Goal: Check status: Check status

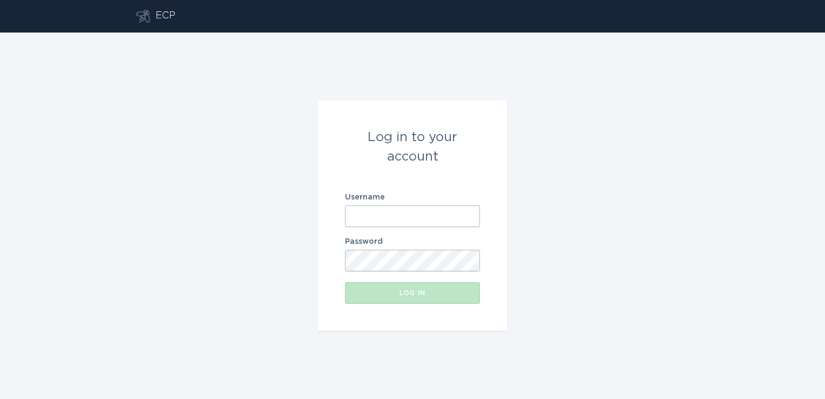
click at [406, 213] on input "Username" at bounding box center [412, 216] width 135 height 22
type input "[PERSON_NAME][EMAIL_ADDRESS][PERSON_NAME][DOMAIN_NAME]"
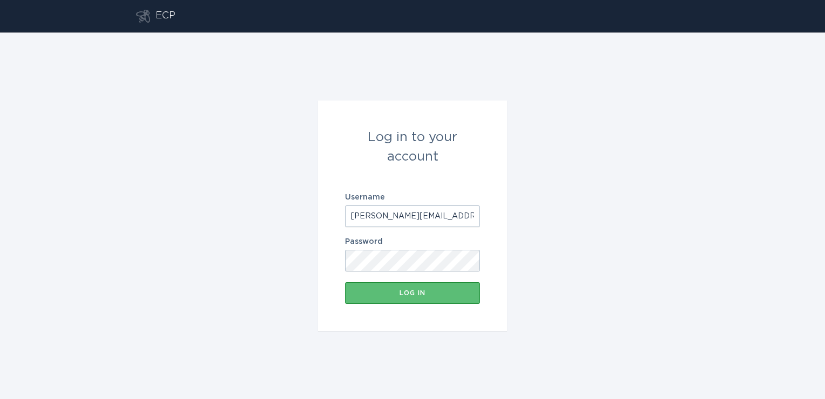
click at [345, 282] on button "Log in" at bounding box center [412, 293] width 135 height 22
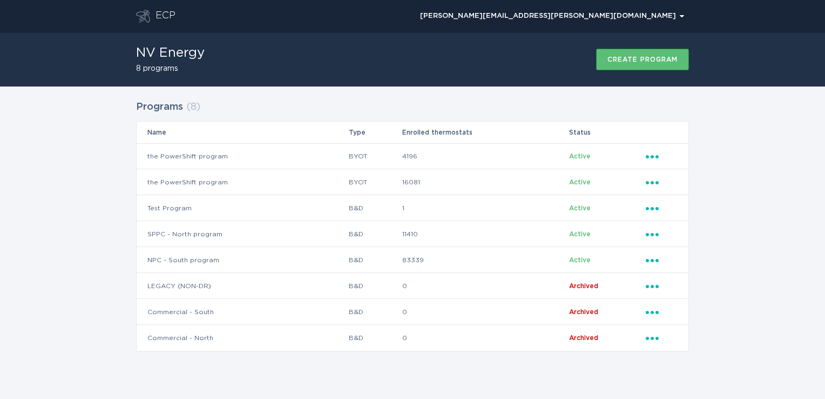
click at [45, 181] on div "Programs ( 8 ) Name Type Enrolled thermostats Status the PowerShift program BYO…" at bounding box center [412, 232] width 825 height 292
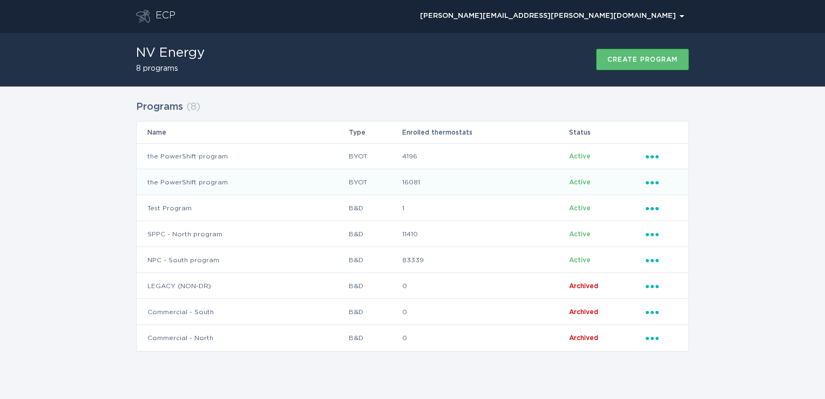
click at [303, 180] on td "the PowerShift program" at bounding box center [243, 182] width 212 height 26
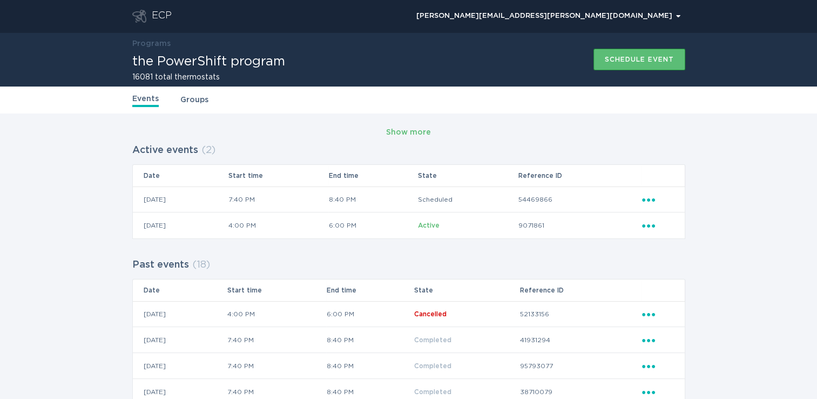
click at [646, 228] on icon "Ellipsis" at bounding box center [649, 223] width 15 height 9
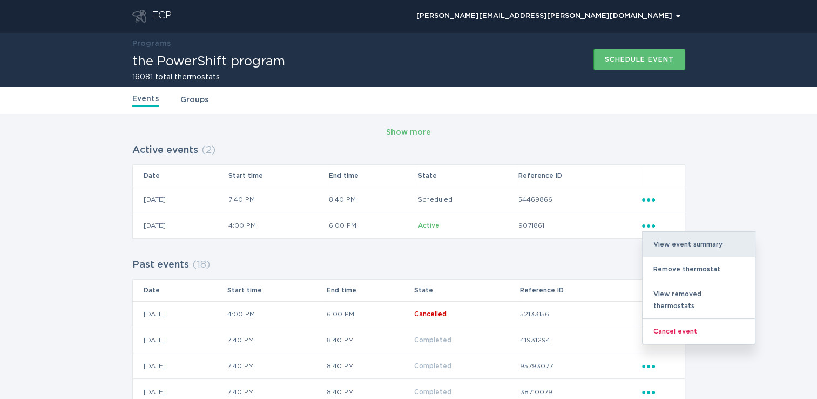
click at [680, 243] on div "View event summary" at bounding box center [699, 244] width 112 height 25
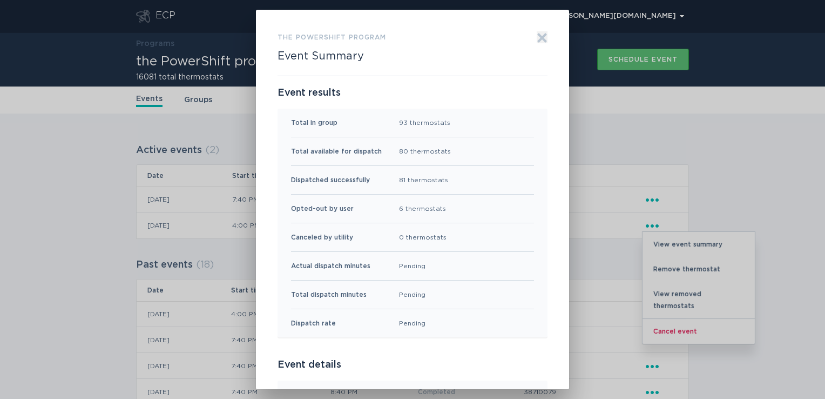
click at [538, 36] on icon "Exit" at bounding box center [542, 37] width 11 height 11
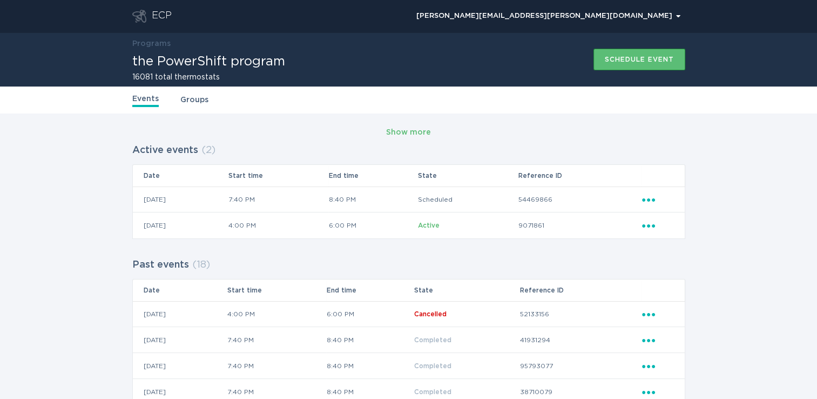
click at [155, 10] on div "ECP" at bounding box center [162, 16] width 20 height 13
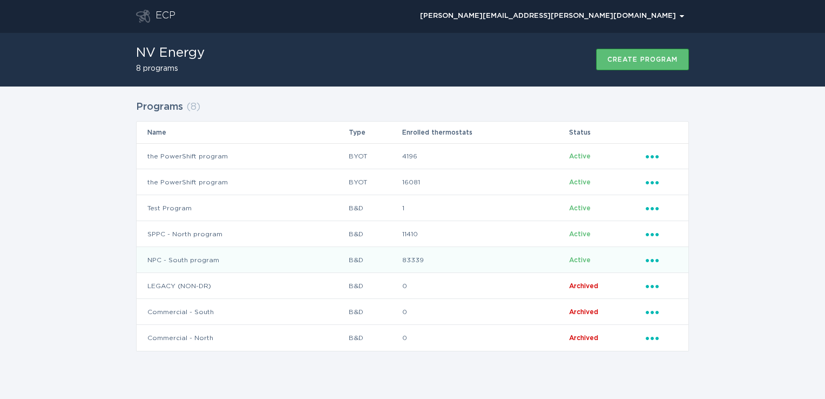
click at [497, 255] on td "83339" at bounding box center [485, 260] width 167 height 26
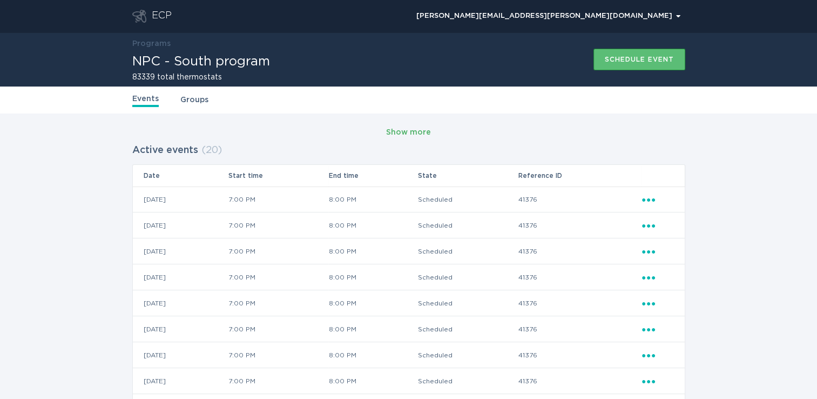
click at [406, 131] on div "Show more" at bounding box center [408, 132] width 45 height 12
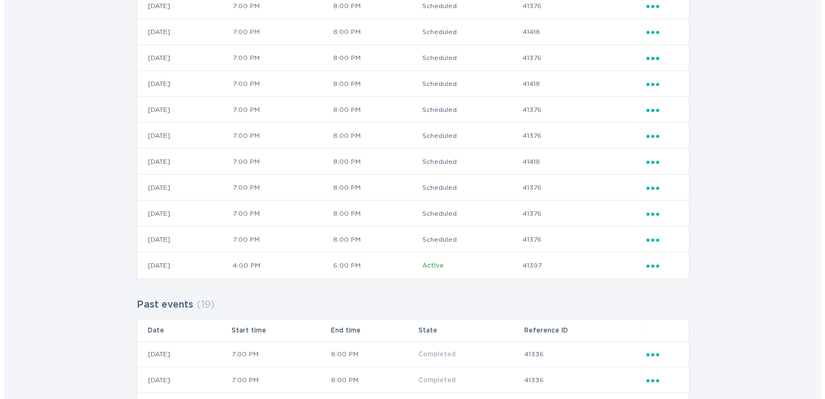
scroll to position [453, 0]
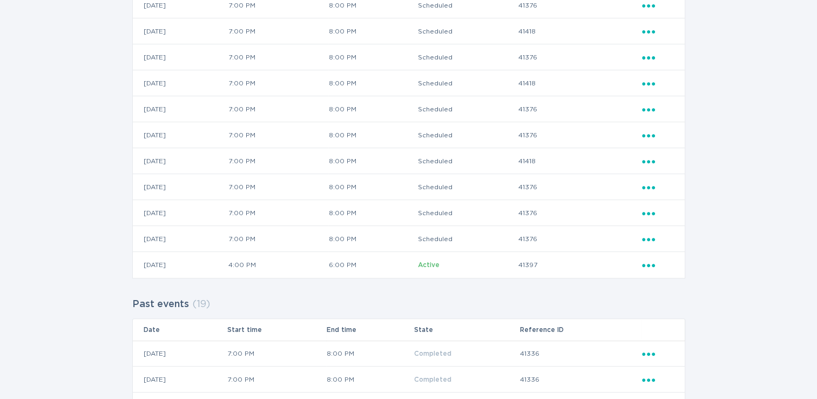
click at [646, 268] on div "Ellipsis" at bounding box center [658, 265] width 32 height 12
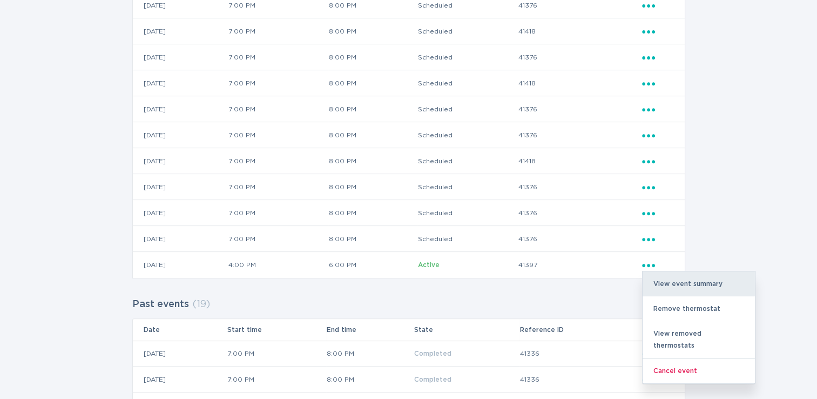
click at [668, 282] on div "View event summary" at bounding box center [699, 283] width 112 height 25
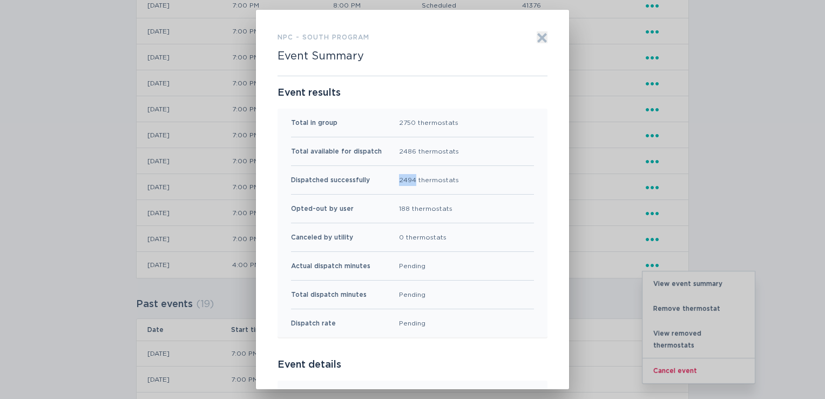
drag, startPoint x: 409, startPoint y: 180, endPoint x: 395, endPoint y: 179, distance: 14.1
click at [399, 179] on div "2494 thermostats" at bounding box center [429, 180] width 60 height 12
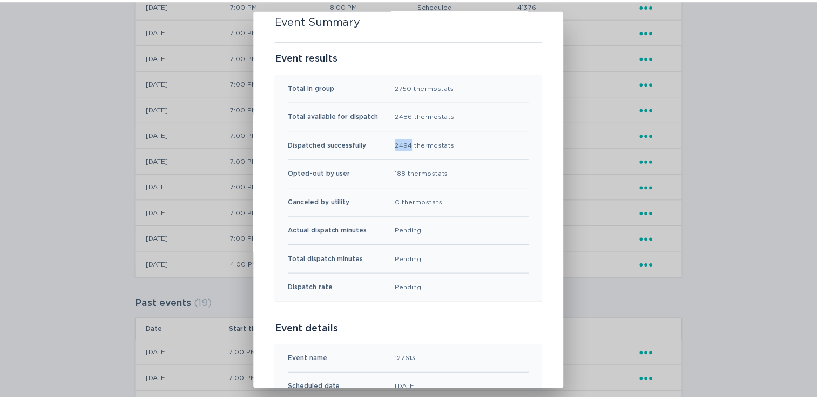
scroll to position [0, 0]
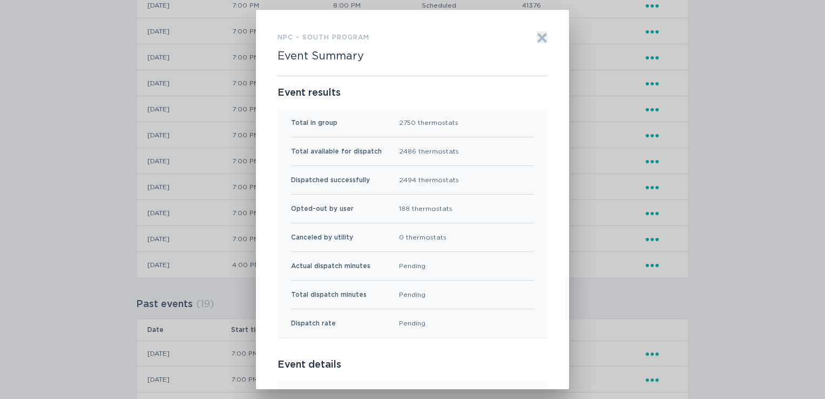
click at [764, 315] on div "NPC - South program Event Summary Exit Event results Total in group 2750 thermo…" at bounding box center [412, 199] width 825 height 399
click at [537, 33] on icon "Exit" at bounding box center [542, 37] width 11 height 11
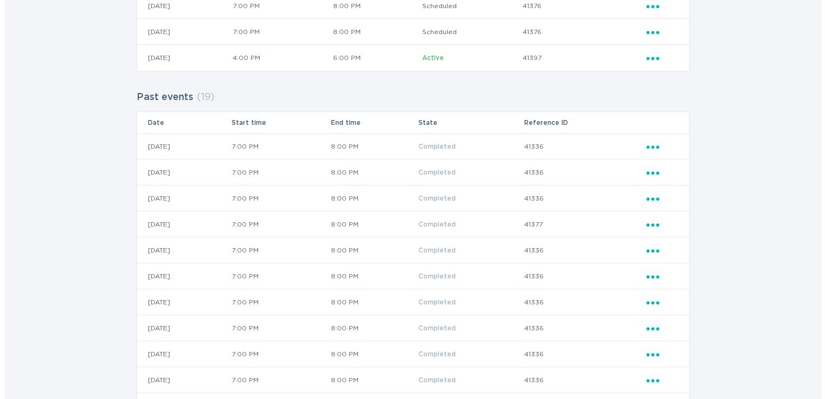
scroll to position [660, 0]
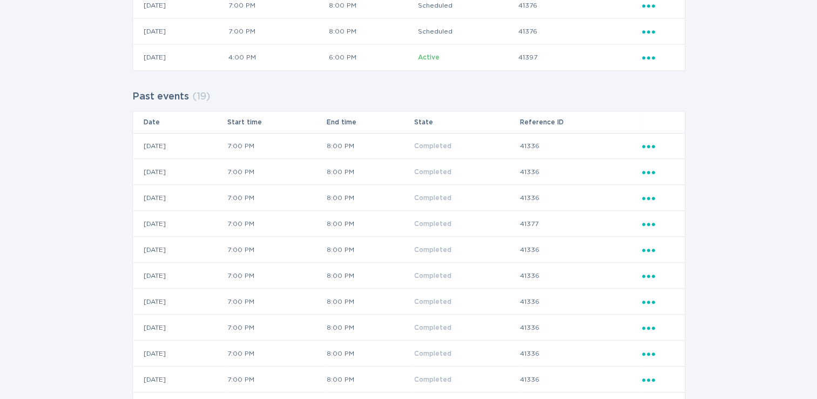
click at [652, 201] on div "Ellipsis" at bounding box center [658, 198] width 32 height 12
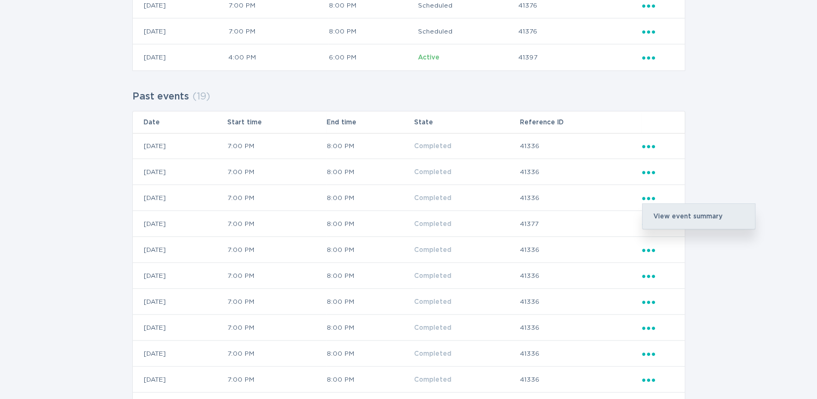
click at [660, 207] on div "View event summary" at bounding box center [699, 216] width 112 height 25
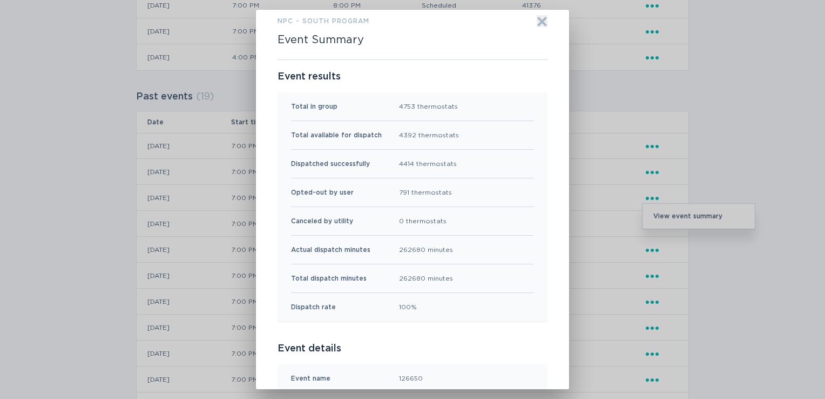
scroll to position [19, 0]
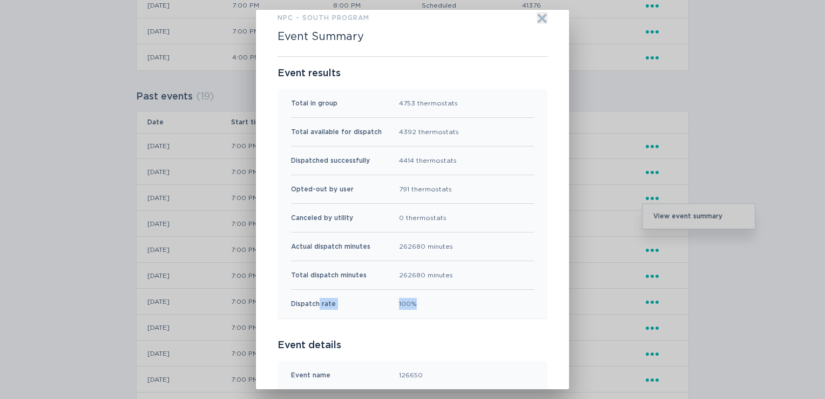
drag, startPoint x: 426, startPoint y: 303, endPoint x: 314, endPoint y: 293, distance: 111.7
click at [314, 293] on div "Dispatch rate 100%" at bounding box center [412, 303] width 243 height 28
drag, startPoint x: 314, startPoint y: 293, endPoint x: 472, endPoint y: 300, distance: 157.9
click at [472, 300] on div "Dispatch rate 100%" at bounding box center [412, 303] width 243 height 28
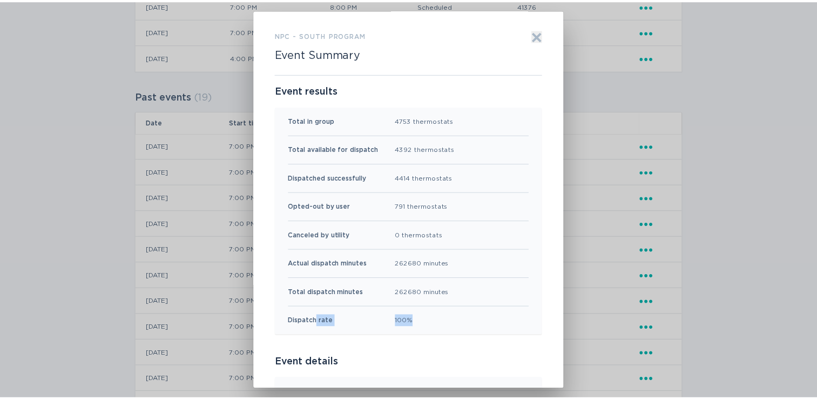
scroll to position [2, 0]
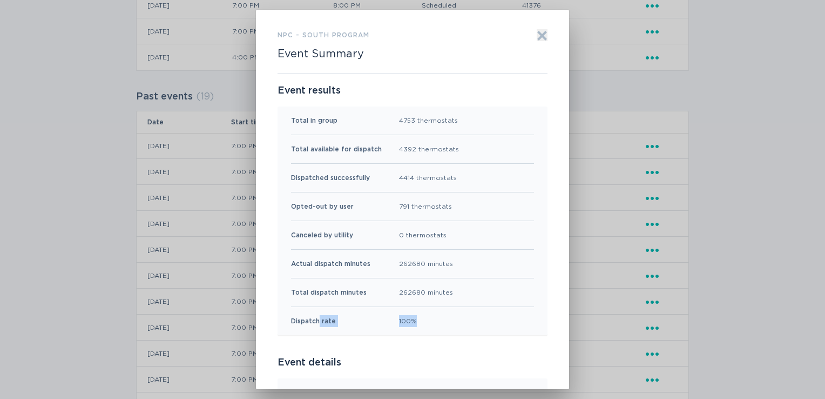
click at [417, 321] on div "Dispatch rate 100%" at bounding box center [412, 321] width 243 height 28
click at [304, 319] on div "Dispatch rate" at bounding box center [313, 321] width 45 height 12
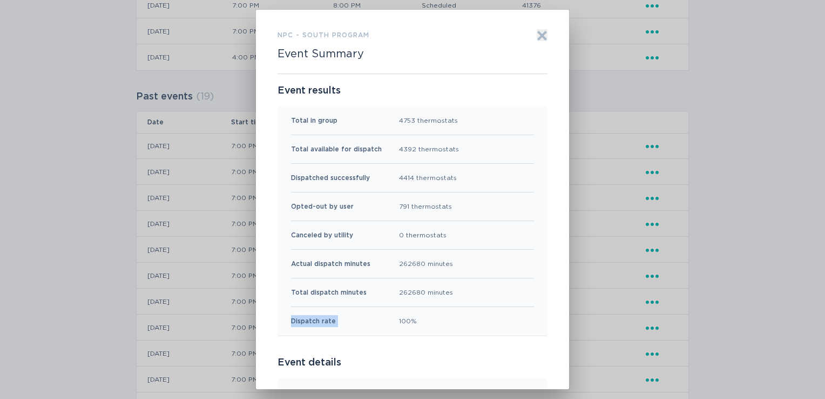
drag, startPoint x: 304, startPoint y: 319, endPoint x: 349, endPoint y: 326, distance: 45.5
click at [349, 326] on div "Dispatch rate 100%" at bounding box center [412, 321] width 243 height 28
click at [326, 323] on div "Dispatch rate" at bounding box center [313, 321] width 45 height 12
click at [331, 323] on div "Dispatch rate 100%" at bounding box center [412, 321] width 243 height 28
click at [311, 322] on div "Dispatch rate" at bounding box center [313, 321] width 45 height 12
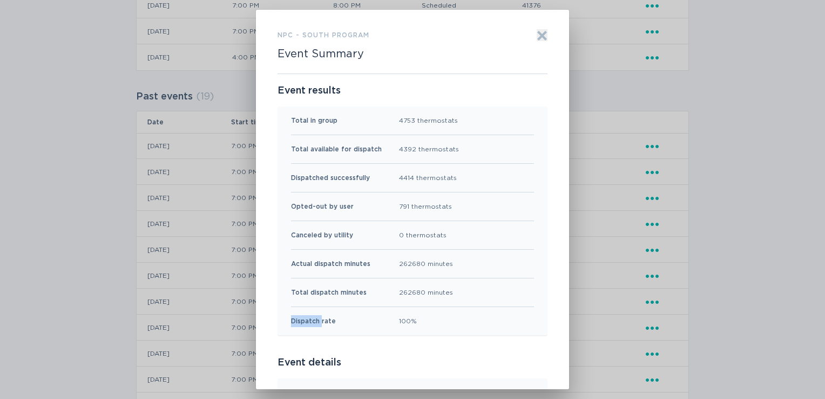
click at [311, 322] on div "Dispatch rate" at bounding box center [313, 321] width 45 height 12
drag, startPoint x: 311, startPoint y: 322, endPoint x: 372, endPoint y: 328, distance: 61.3
click at [372, 328] on div "Dispatch rate 100%" at bounding box center [412, 321] width 243 height 28
click at [400, 263] on div "262680 minutes" at bounding box center [426, 264] width 54 height 12
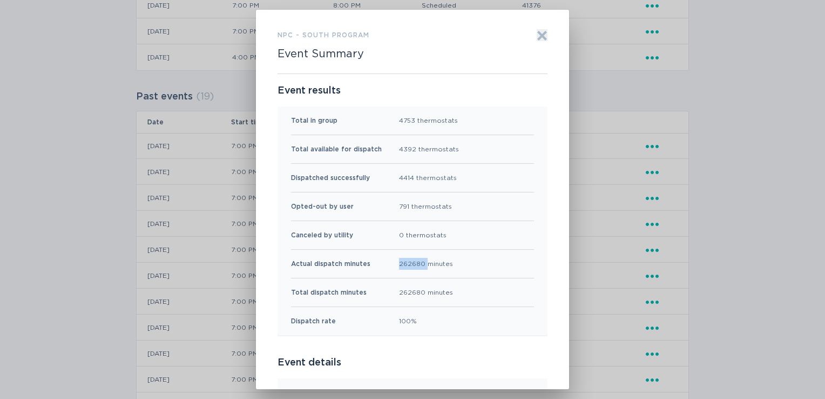
click at [400, 263] on div "262680 minutes" at bounding box center [426, 264] width 54 height 12
drag, startPoint x: 400, startPoint y: 263, endPoint x: 389, endPoint y: 283, distance: 22.7
click at [389, 283] on div "Total dispatch minutes 262680 minutes" at bounding box center [412, 292] width 243 height 29
click at [402, 178] on div "4414 thermostats" at bounding box center [428, 178] width 58 height 12
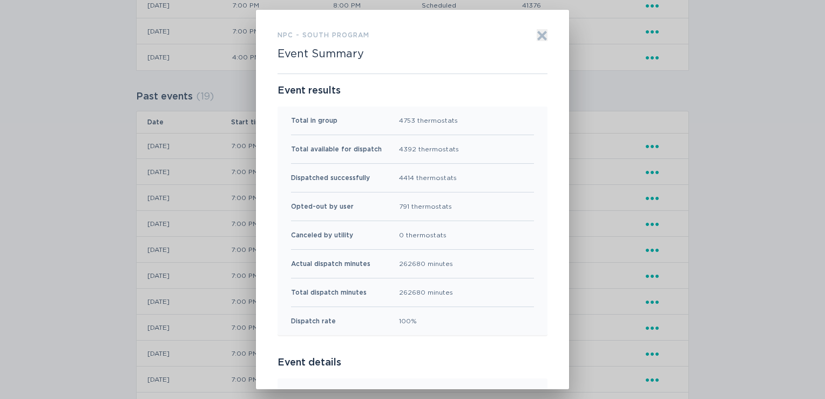
drag, startPoint x: 402, startPoint y: 178, endPoint x: 406, endPoint y: 263, distance: 84.9
click at [406, 263] on div "262680 minutes" at bounding box center [426, 264] width 54 height 12
drag, startPoint x: 406, startPoint y: 263, endPoint x: 378, endPoint y: 264, distance: 28.1
click at [378, 264] on div "Actual dispatch minutes 262680 minutes" at bounding box center [412, 264] width 243 height 29
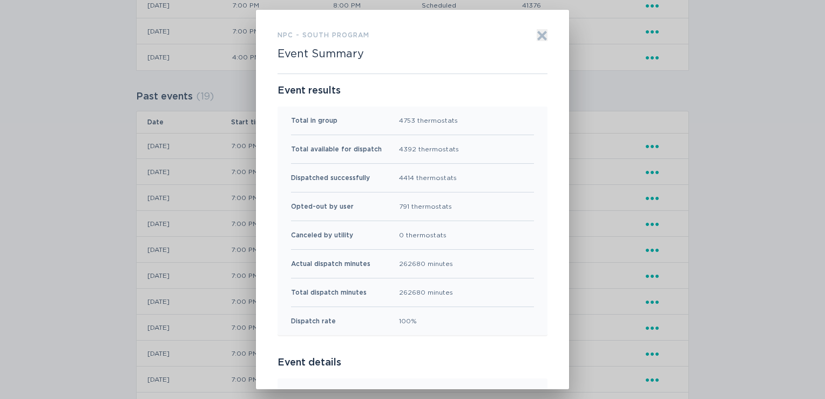
click at [400, 180] on div "4414 thermostats" at bounding box center [428, 178] width 58 height 12
drag, startPoint x: 400, startPoint y: 180, endPoint x: 400, endPoint y: 203, distance: 22.7
click at [400, 203] on div "791 thermostats" at bounding box center [425, 206] width 53 height 12
click at [400, 206] on div "791 thermostats" at bounding box center [425, 206] width 53 height 12
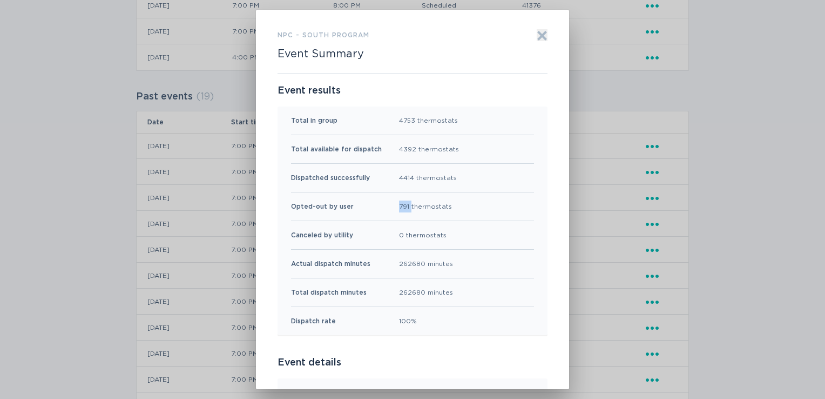
click at [400, 206] on div "791 thermostats" at bounding box center [425, 206] width 53 height 12
drag, startPoint x: 400, startPoint y: 206, endPoint x: 400, endPoint y: 178, distance: 28.1
click at [400, 178] on div "4414 thermostats" at bounding box center [428, 178] width 58 height 12
drag, startPoint x: 400, startPoint y: 178, endPoint x: 399, endPoint y: 208, distance: 30.3
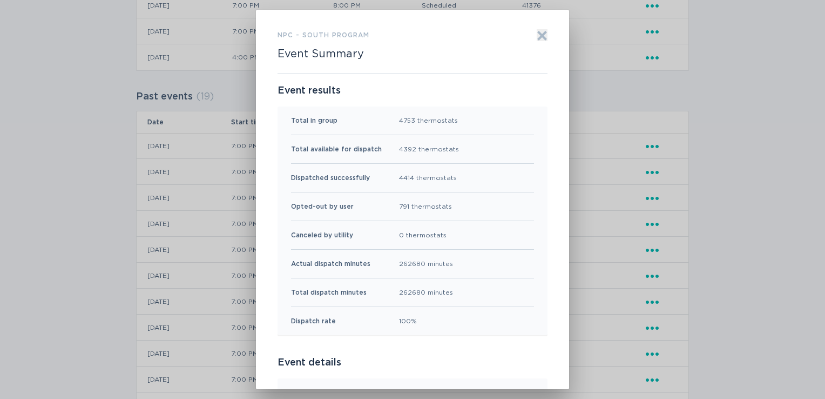
click at [399, 208] on div "791 thermostats" at bounding box center [425, 206] width 53 height 12
drag, startPoint x: 399, startPoint y: 208, endPoint x: 401, endPoint y: 262, distance: 54.1
click at [401, 262] on div "262680 minutes" at bounding box center [426, 264] width 54 height 12
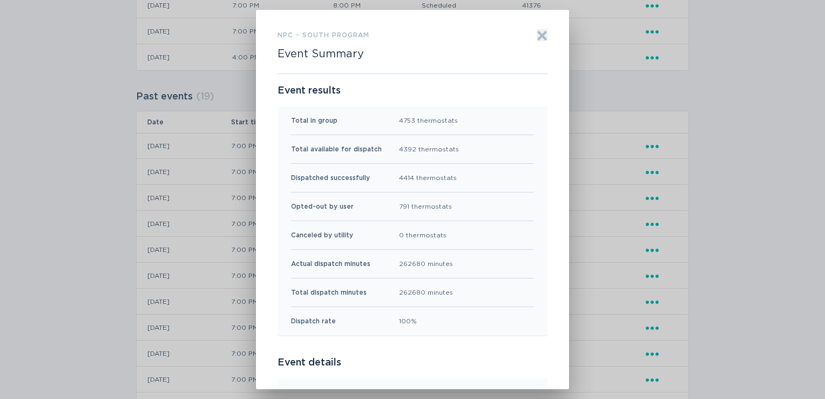
drag, startPoint x: 401, startPoint y: 262, endPoint x: 411, endPoint y: 267, distance: 10.6
click at [411, 267] on div "262680 minutes" at bounding box center [426, 264] width 54 height 12
click at [540, 42] on div "Exit" at bounding box center [542, 51] width 11 height 44
click at [541, 37] on icon "Exit" at bounding box center [542, 36] width 8 height 8
